Goal: Complete application form: Complete application form

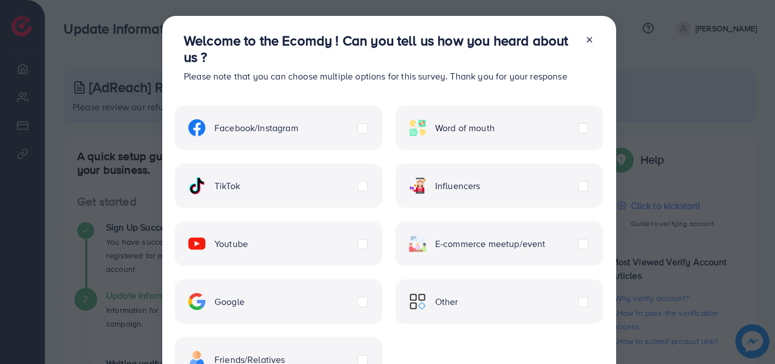
click at [288, 191] on div "TikTok" at bounding box center [279, 185] width 208 height 44
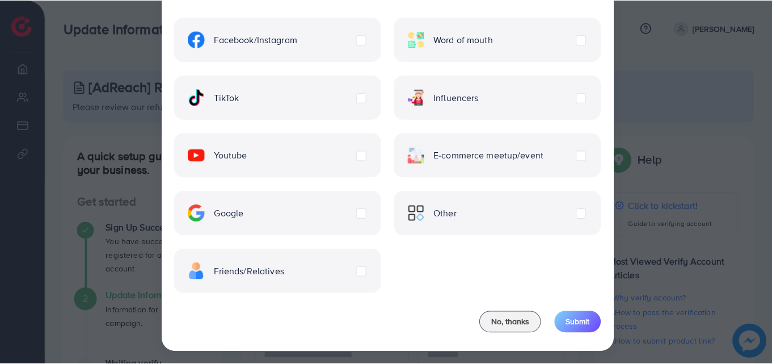
scroll to position [92, 0]
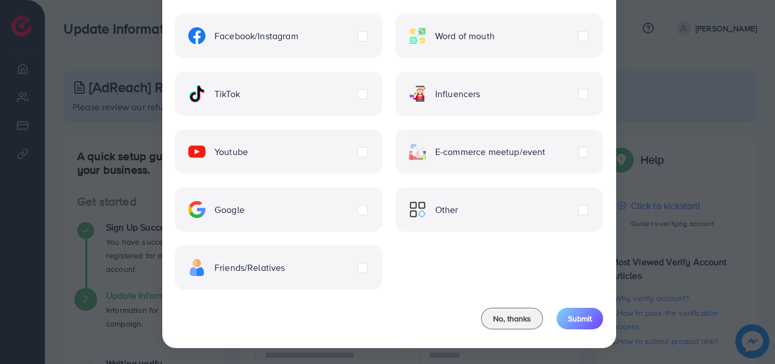
click at [285, 272] on label "Friends/Relatives" at bounding box center [236, 267] width 97 height 17
click at [572, 321] on span "Submit" at bounding box center [580, 318] width 24 height 11
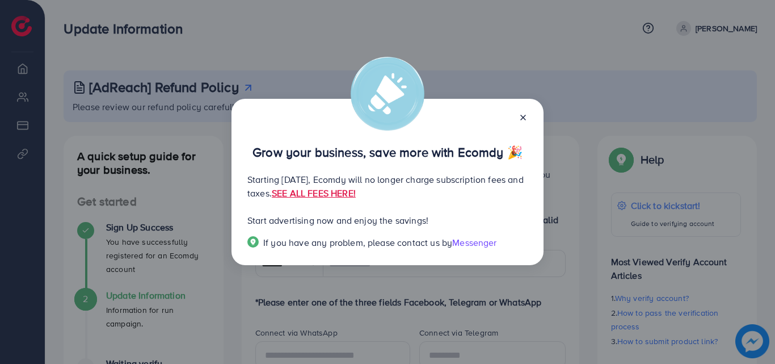
click at [522, 120] on icon at bounding box center [523, 117] width 9 height 9
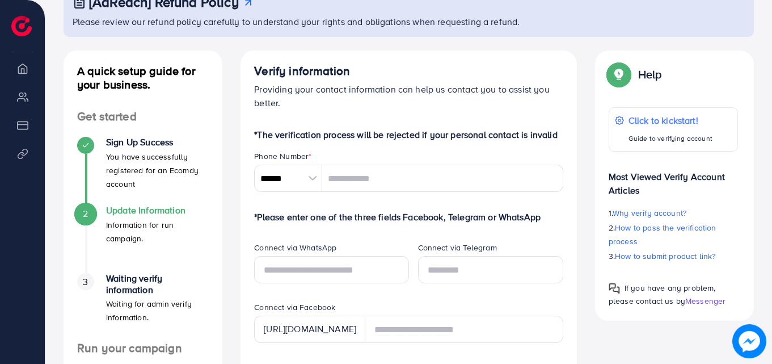
scroll to position [86, 0]
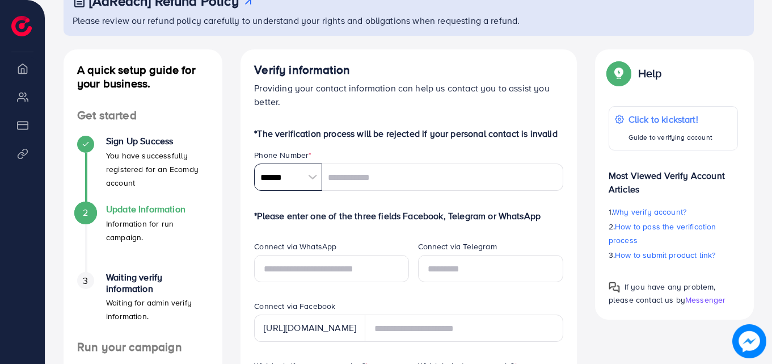
click at [271, 175] on input "******" at bounding box center [288, 176] width 68 height 27
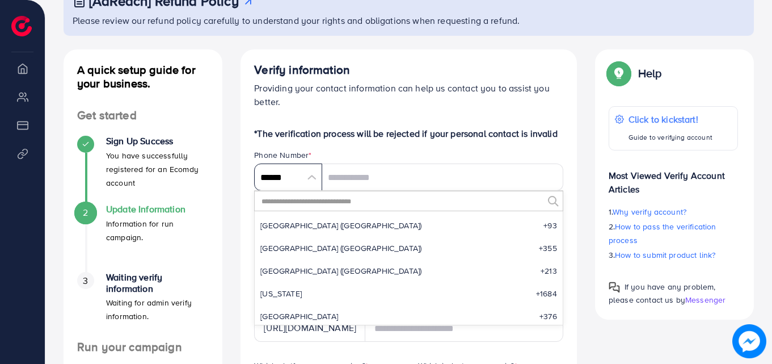
scroll to position [5270, 0]
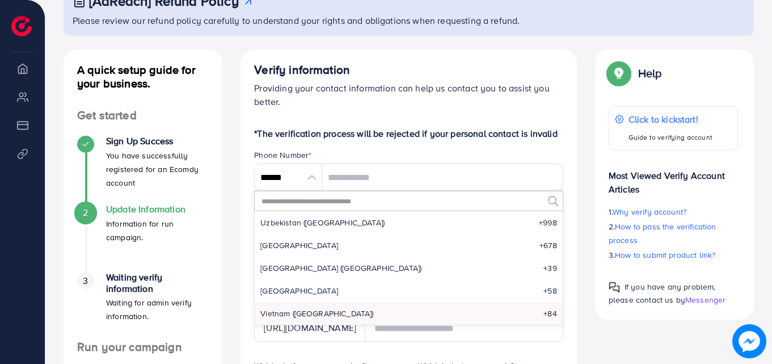
click at [282, 201] on input "text" at bounding box center [402, 200] width 283 height 19
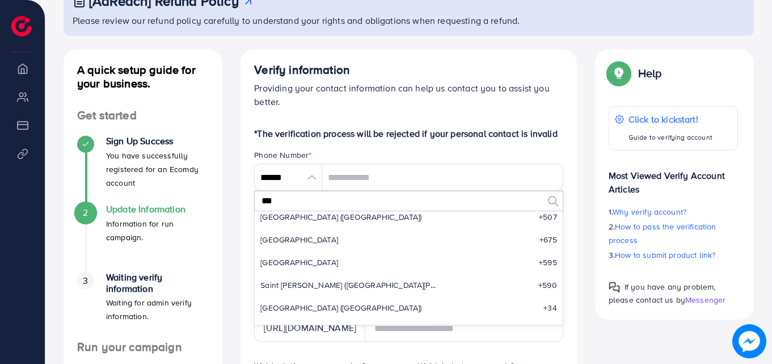
scroll to position [0, 0]
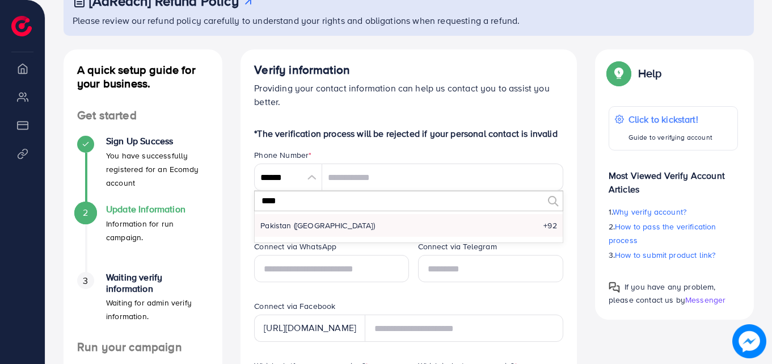
type input "****"
click at [287, 227] on span "Pakistan (‫[GEOGRAPHIC_DATA]‬‎)" at bounding box center [318, 225] width 115 height 11
type input "******"
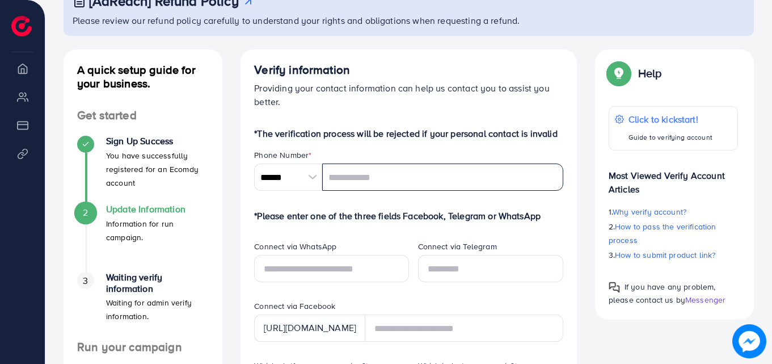
click at [350, 186] on input "tel" at bounding box center [442, 176] width 241 height 27
type input "**********"
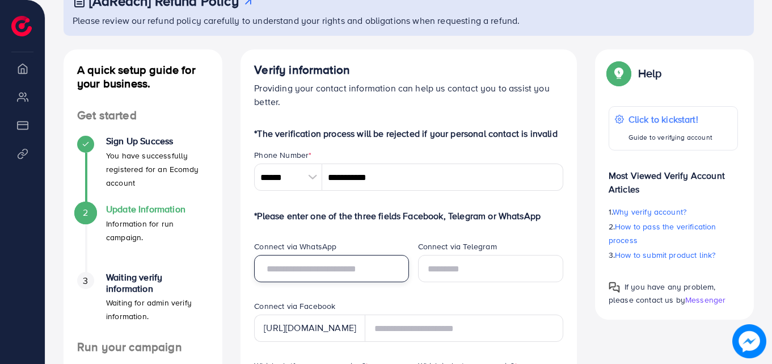
click at [314, 266] on input "text" at bounding box center [331, 268] width 154 height 27
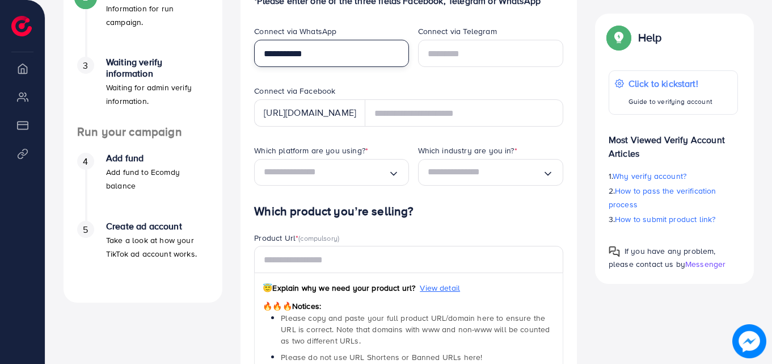
scroll to position [305, 0]
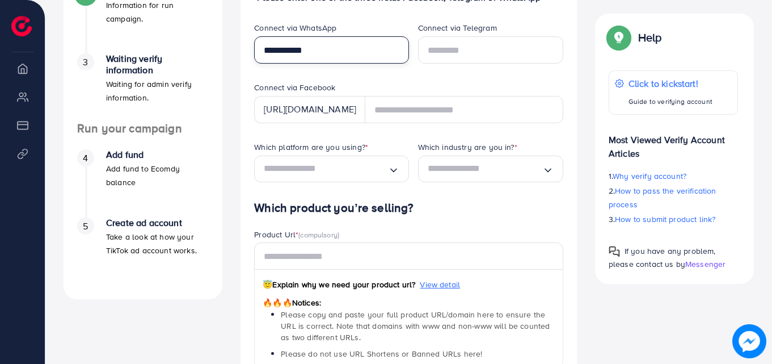
type input "**********"
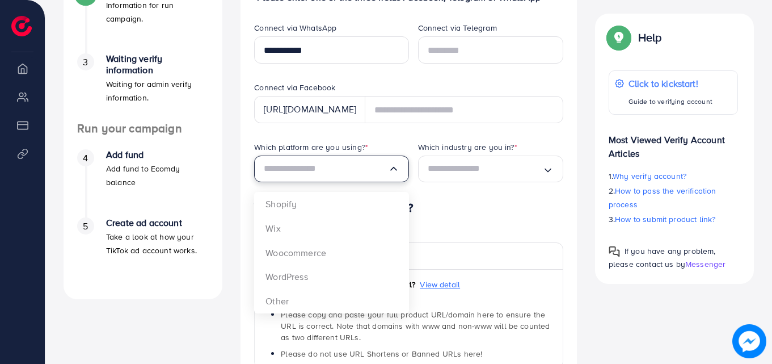
click at [337, 169] on input "Search for option" at bounding box center [326, 169] width 124 height 18
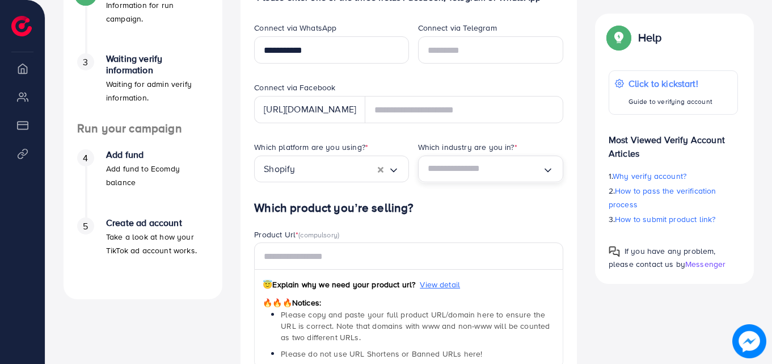
click at [445, 165] on input "Search for option" at bounding box center [485, 169] width 115 height 18
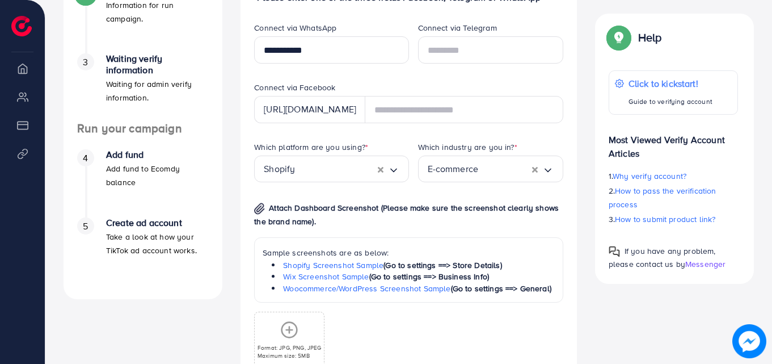
click at [444, 205] on div "Which platform are you using? * Shopify Loading... Which industry are you in? *…" at bounding box center [408, 263] width 327 height 245
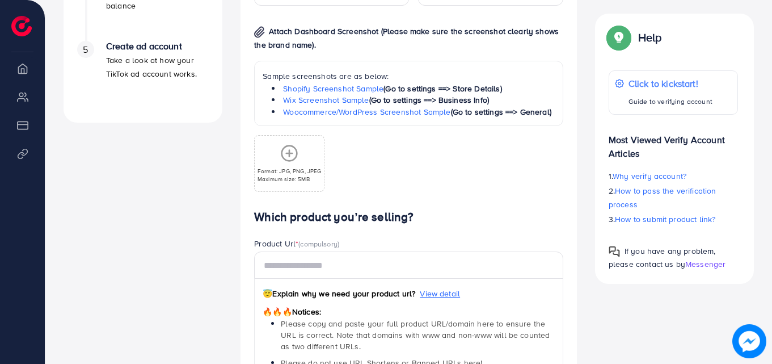
scroll to position [484, 0]
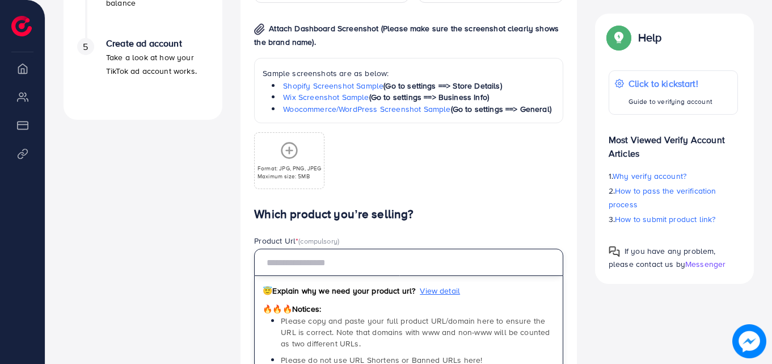
click at [308, 267] on input "text" at bounding box center [408, 262] width 309 height 27
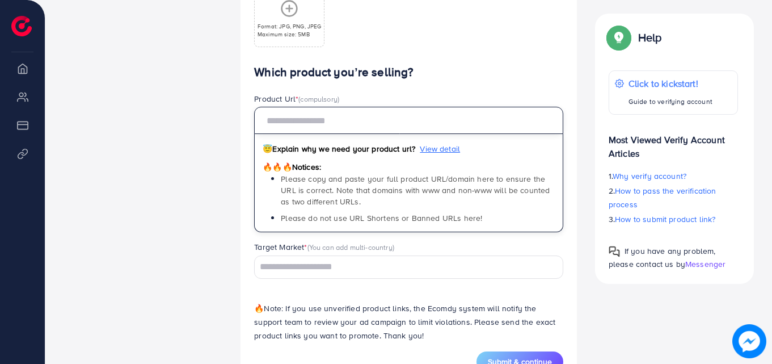
scroll to position [666, 0]
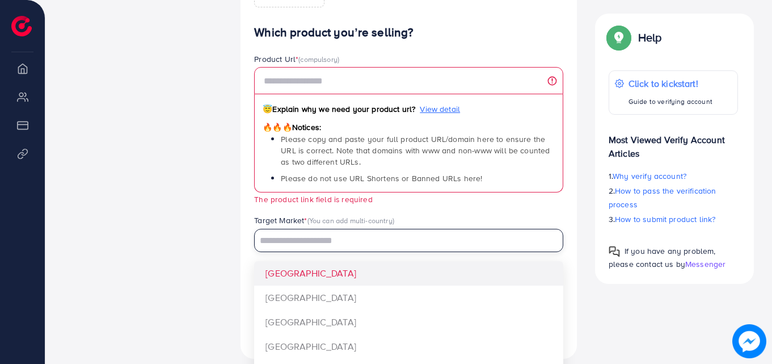
click at [331, 228] on div "Target Market * (You can add multi-country) Loading... [GEOGRAPHIC_DATA] [GEOGR…" at bounding box center [408, 233] width 309 height 37
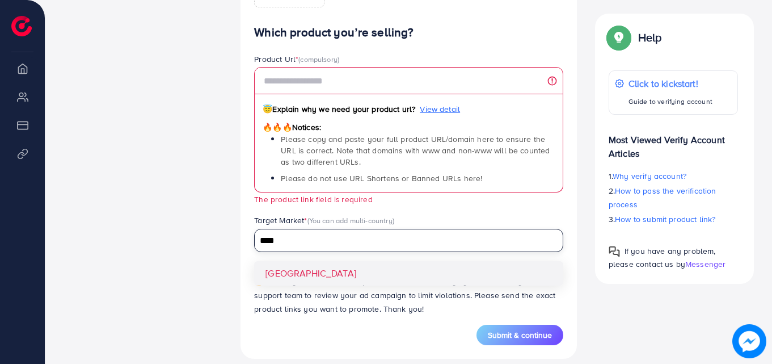
type input "****"
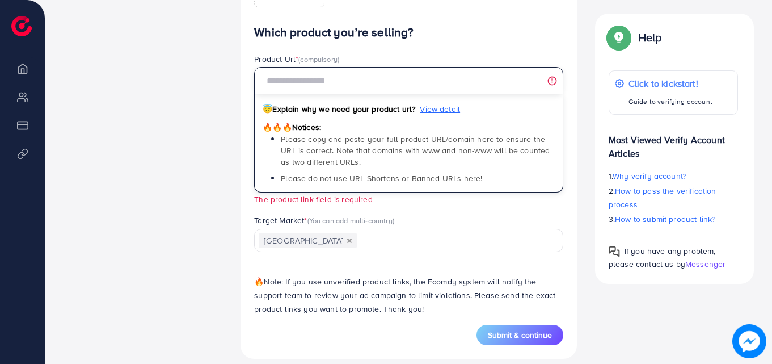
click at [302, 82] on input "text" at bounding box center [408, 80] width 309 height 27
paste input "**********"
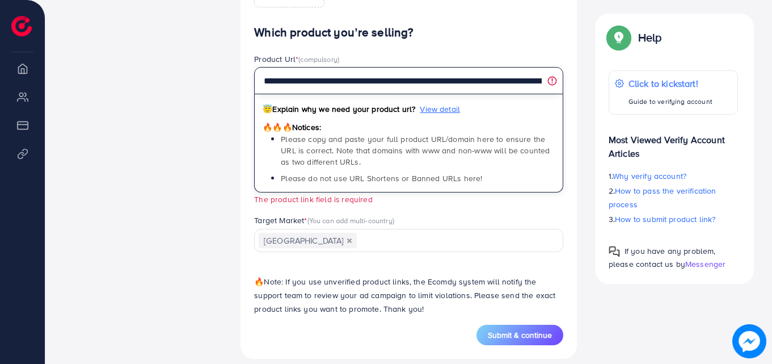
scroll to position [0, 53]
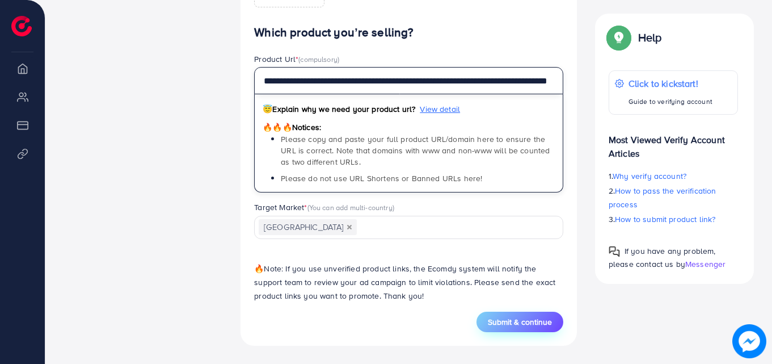
type input "**********"
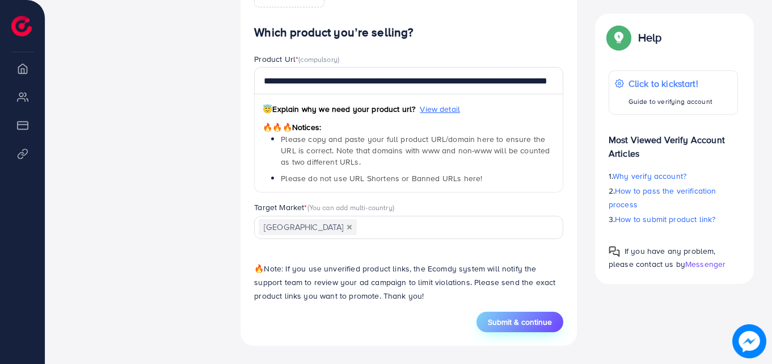
scroll to position [0, 0]
click at [502, 321] on span "Submit & continue" at bounding box center [520, 321] width 64 height 11
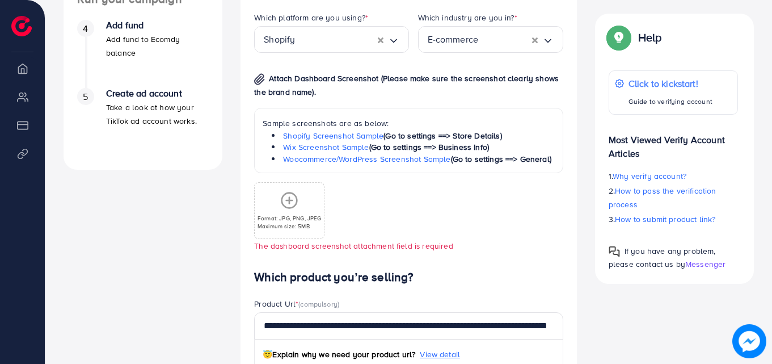
scroll to position [434, 0]
click at [278, 187] on div "Format: JPG, PNG, JPEG Maximum size: 5MB" at bounding box center [289, 211] width 69 height 56
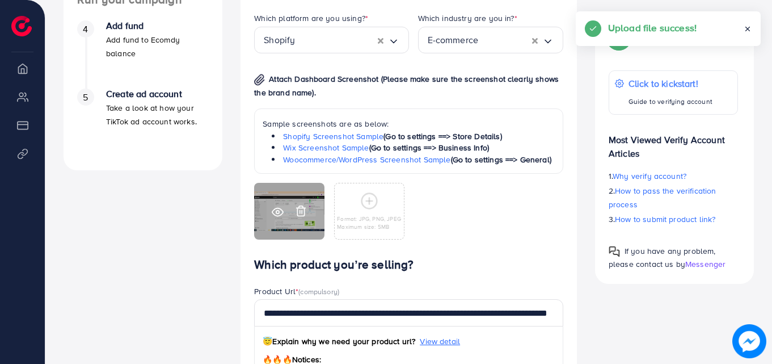
click at [280, 213] on icon at bounding box center [278, 212] width 12 height 12
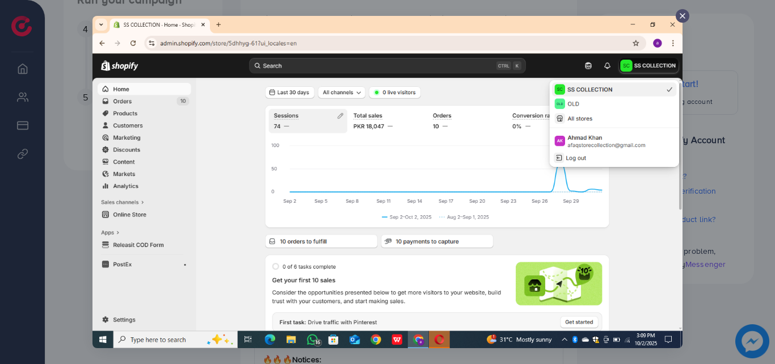
click at [682, 15] on icon at bounding box center [682, 15] width 9 height 9
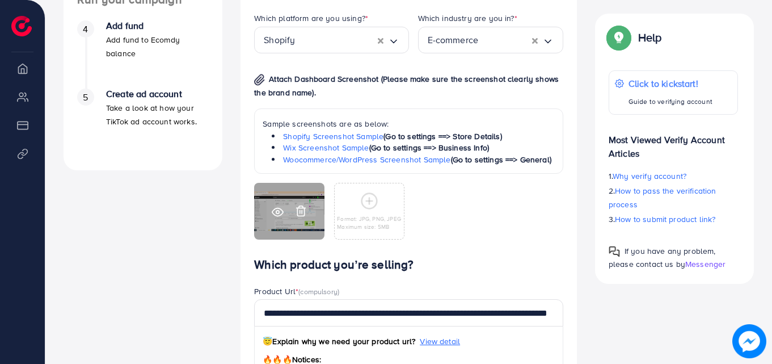
click at [297, 211] on icon at bounding box center [301, 211] width 12 height 12
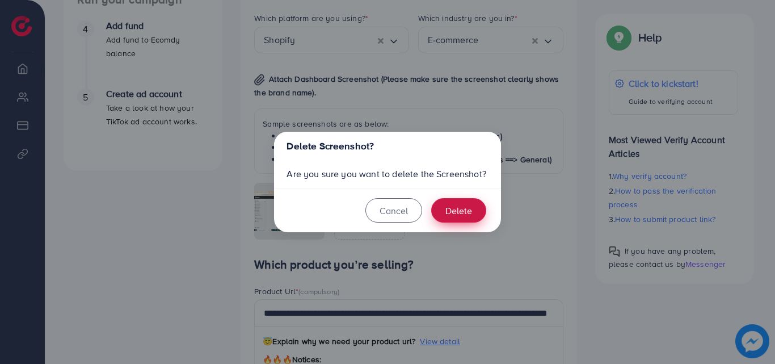
click at [441, 208] on button "Delete" at bounding box center [458, 210] width 55 height 24
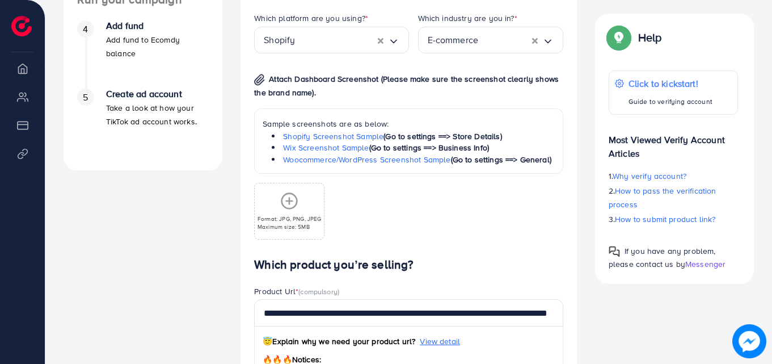
click at [292, 203] on icon at bounding box center [289, 201] width 18 height 18
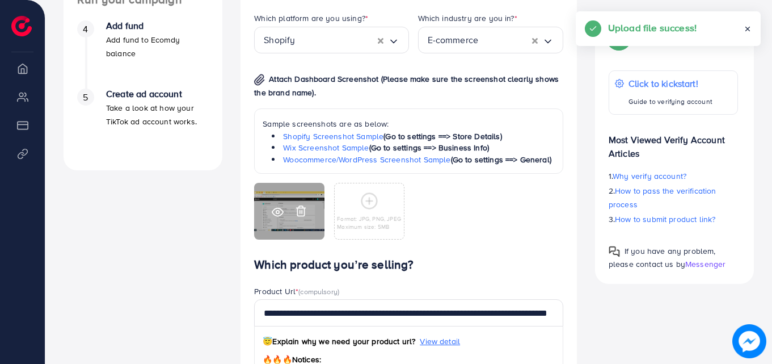
click at [280, 213] on icon at bounding box center [278, 212] width 12 height 12
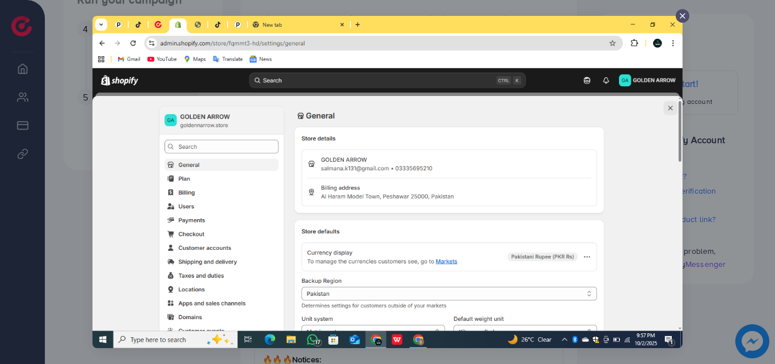
click at [681, 17] on icon at bounding box center [682, 15] width 9 height 9
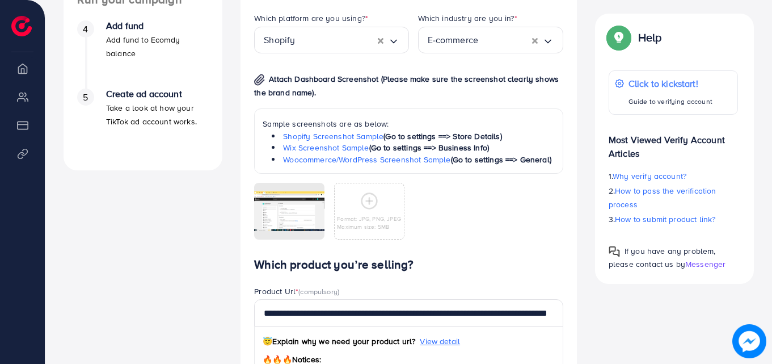
scroll to position [666, 0]
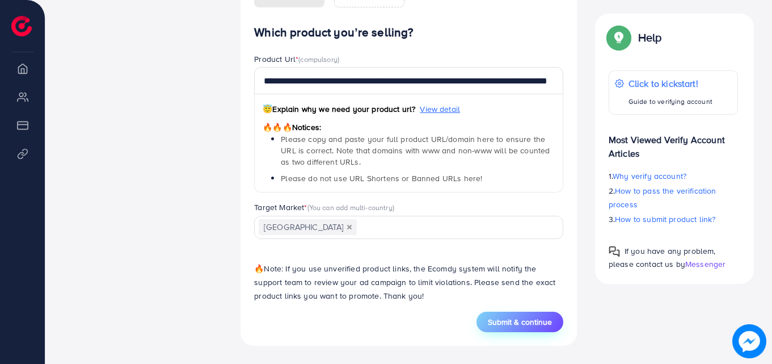
click at [501, 322] on span "Submit & continue" at bounding box center [520, 321] width 64 height 11
